Goal: Navigation & Orientation: Find specific page/section

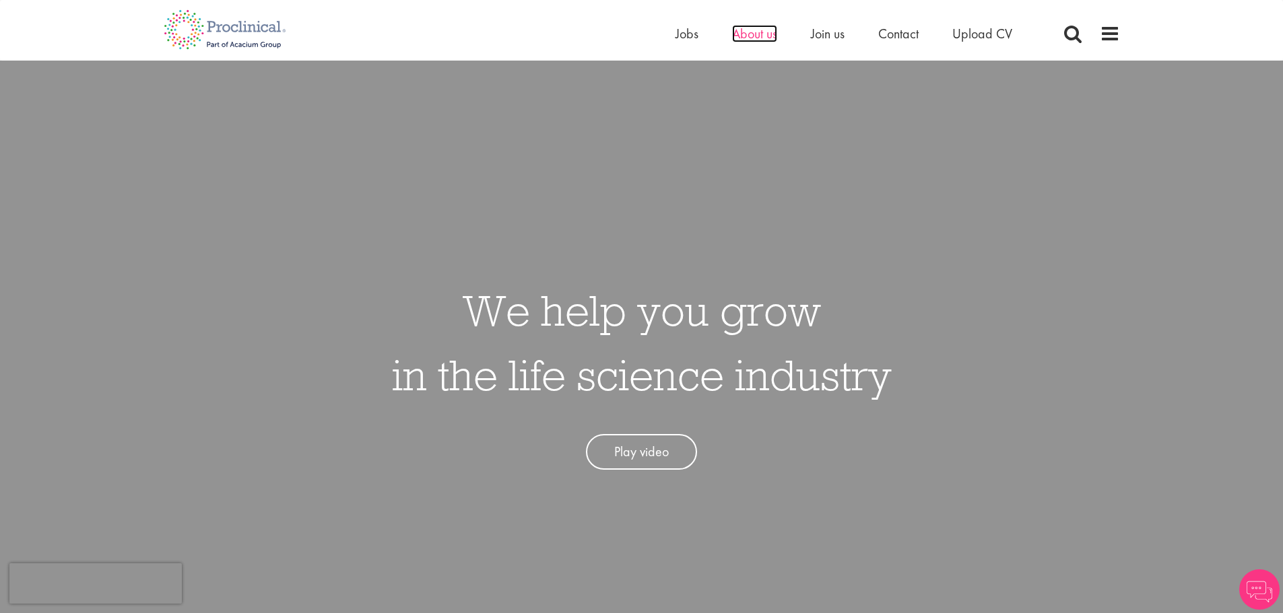
click at [759, 38] on span "About us" at bounding box center [754, 34] width 45 height 18
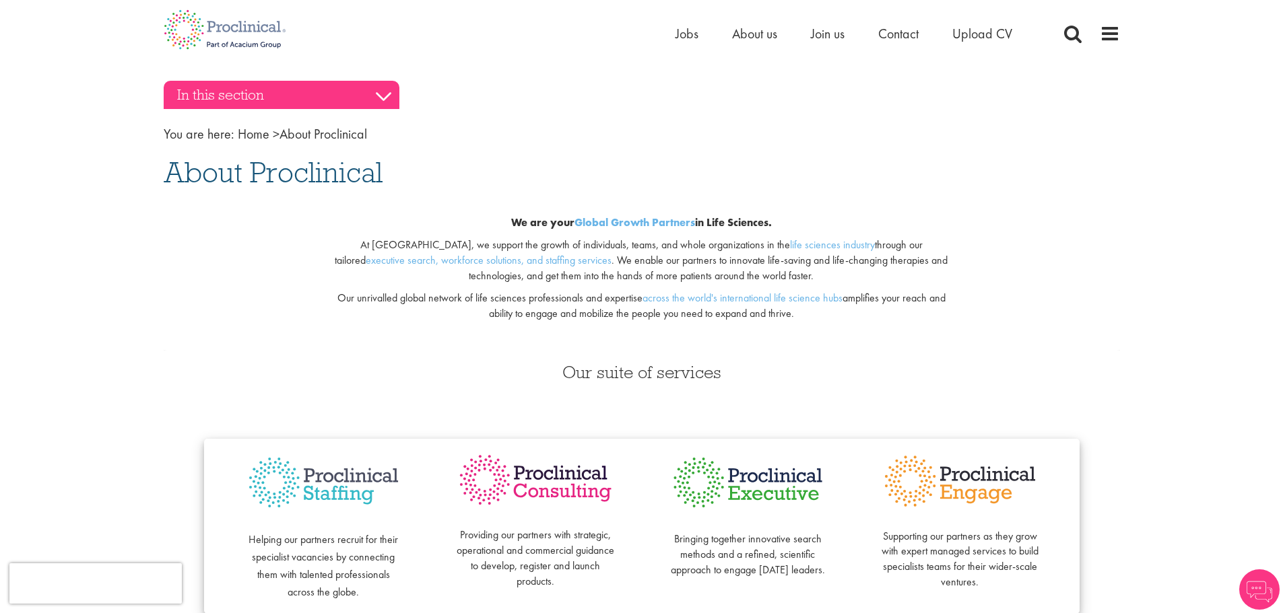
click at [383, 94] on h3 "In this section" at bounding box center [282, 95] width 236 height 28
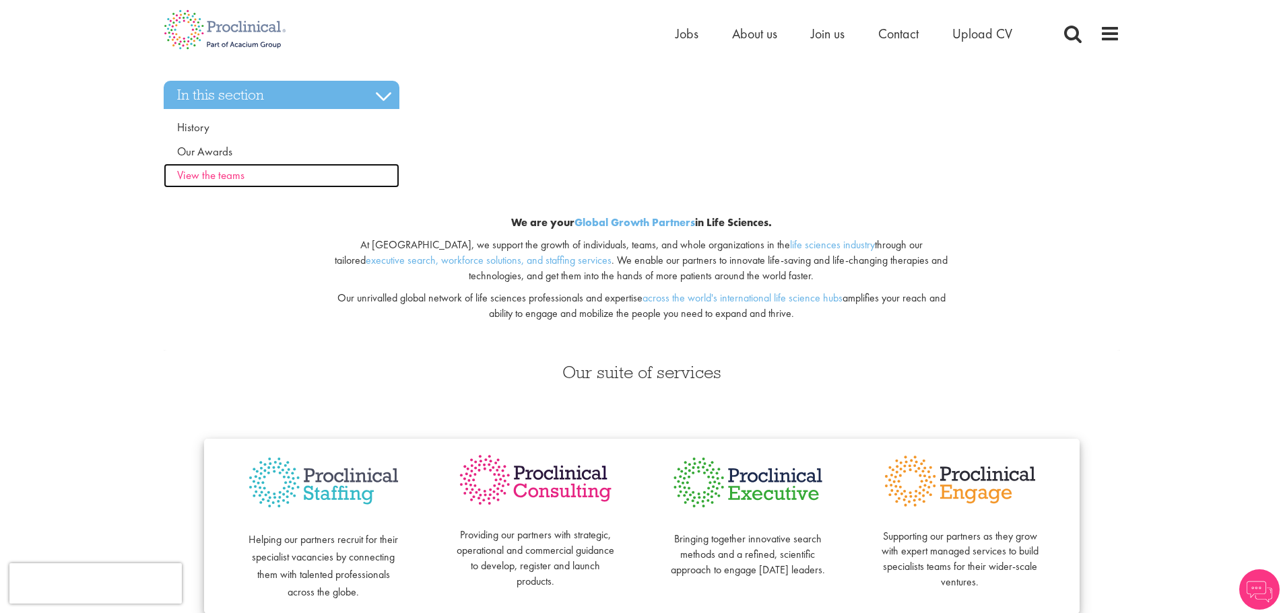
click at [220, 178] on span "View the teams" at bounding box center [210, 175] width 67 height 15
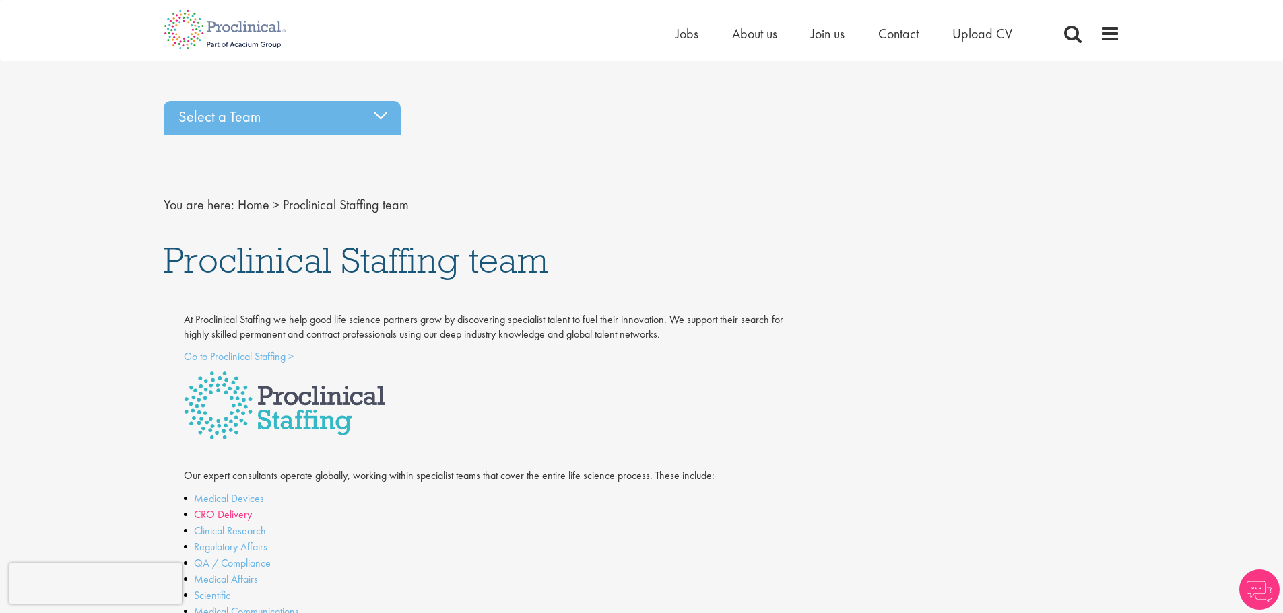
click at [232, 517] on link "CRO Delivery" at bounding box center [223, 515] width 58 height 14
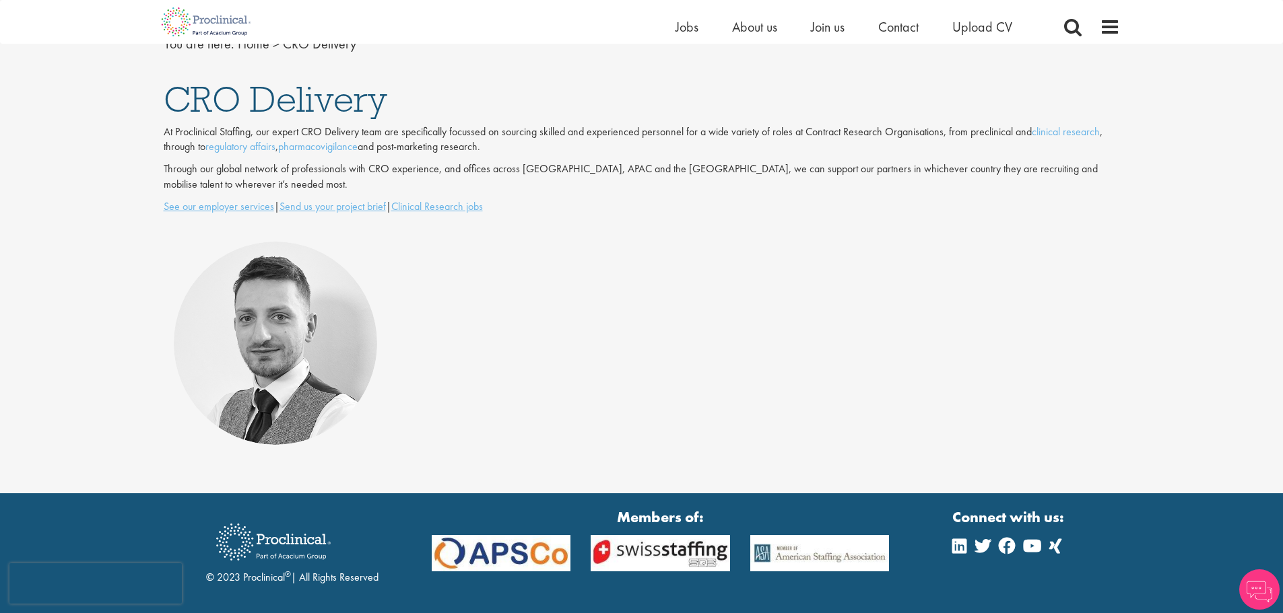
scroll to position [103, 0]
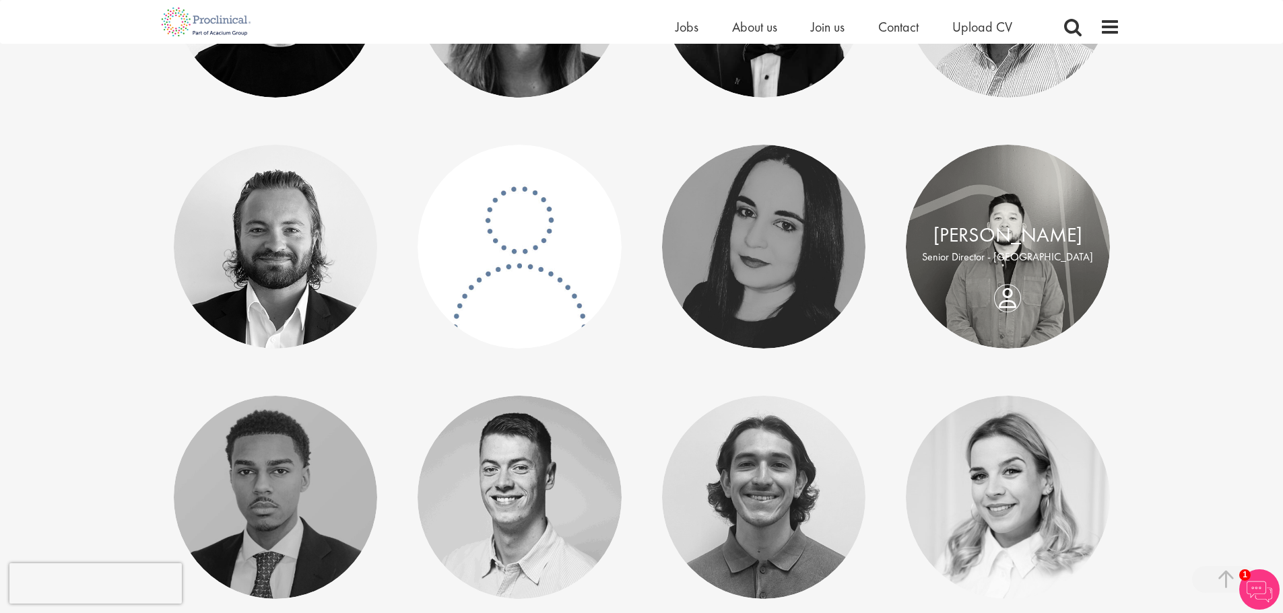
scroll to position [2357, 0]
